Goal: Information Seeking & Learning: Learn about a topic

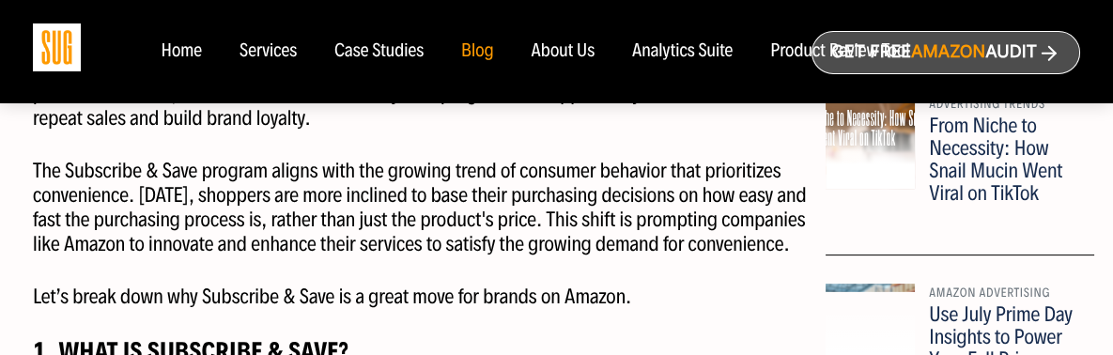
scroll to position [1127, 0]
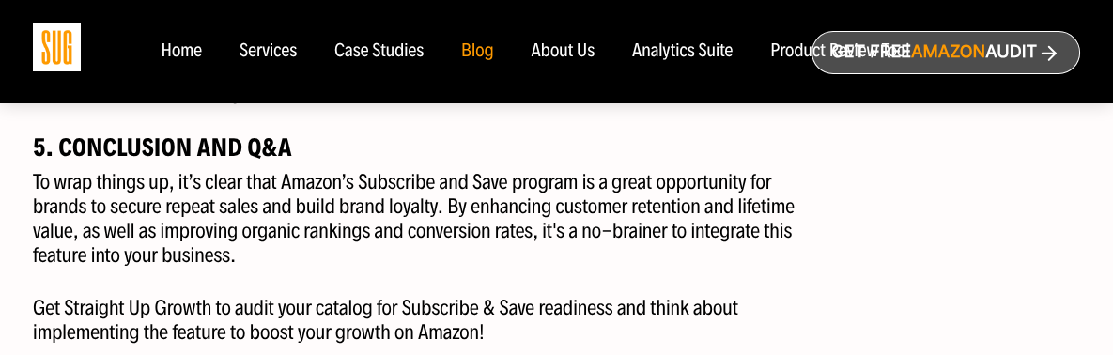
scroll to position [3287, 0]
